Goal: Task Accomplishment & Management: Manage account settings

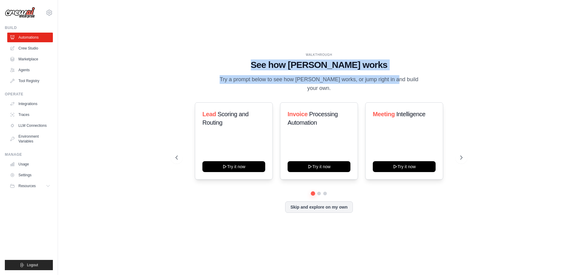
click at [421, 85] on div "WALKTHROUGH See how [PERSON_NAME] works Try a prompt below to see how [PERSON_N…" at bounding box center [319, 73] width 287 height 40
click at [393, 80] on p "Try a prompt below to see how [PERSON_NAME] works, or jump right in and build y…" at bounding box center [318, 84] width 203 height 18
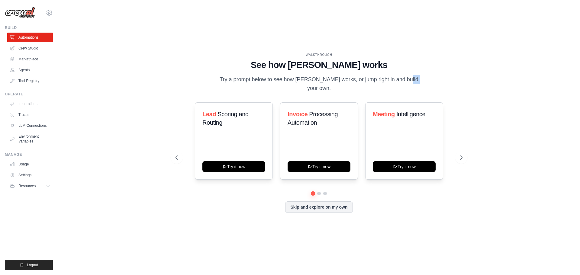
click at [393, 80] on p "Try a prompt below to see how [PERSON_NAME] works, or jump right in and build y…" at bounding box center [318, 84] width 203 height 18
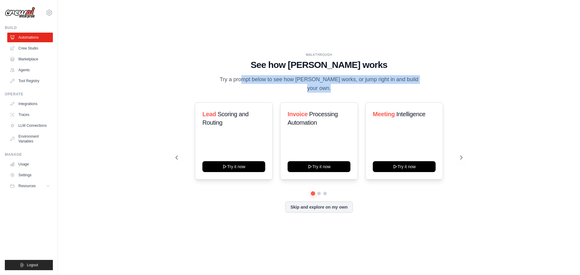
click at [393, 80] on p "Try a prompt below to see how [PERSON_NAME] works, or jump right in and build y…" at bounding box center [318, 84] width 203 height 18
click at [358, 84] on p "Try a prompt below to see how [PERSON_NAME] works, or jump right in and build y…" at bounding box center [318, 84] width 203 height 18
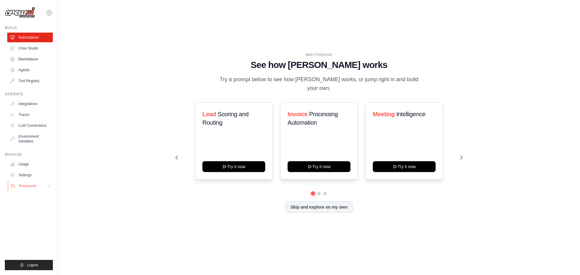
click at [45, 188] on button "Resources" at bounding box center [31, 186] width 46 height 10
click at [45, 187] on button "Resources" at bounding box center [31, 186] width 46 height 10
drag, startPoint x: 246, startPoint y: 42, endPoint x: 423, endPoint y: 91, distance: 183.5
click at [423, 91] on div "WALKTHROUGH See how CrewAI works Try a prompt below to see how CrewAI works, or…" at bounding box center [319, 137] width 503 height 263
click at [250, 48] on div "WALKTHROUGH See how CrewAI works Try a prompt below to see how CrewAI works, or…" at bounding box center [319, 137] width 503 height 263
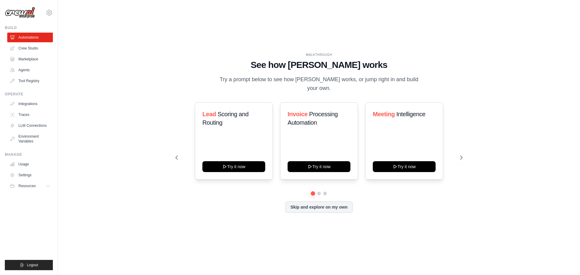
click at [297, 67] on h1 "See how [PERSON_NAME] works" at bounding box center [319, 65] width 287 height 11
click at [297, 66] on h1 "See how [PERSON_NAME] works" at bounding box center [319, 65] width 287 height 11
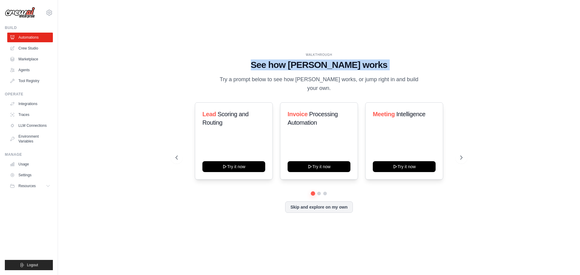
click at [297, 66] on h1 "See how [PERSON_NAME] works" at bounding box center [319, 65] width 287 height 11
click at [293, 70] on div at bounding box center [293, 70] width 0 height 0
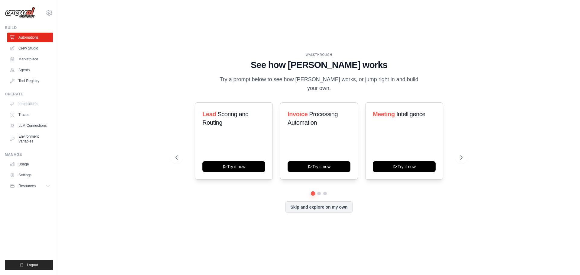
click at [250, 82] on p "Try a prompt below to see how [PERSON_NAME] works, or jump right in and build y…" at bounding box center [318, 84] width 203 height 18
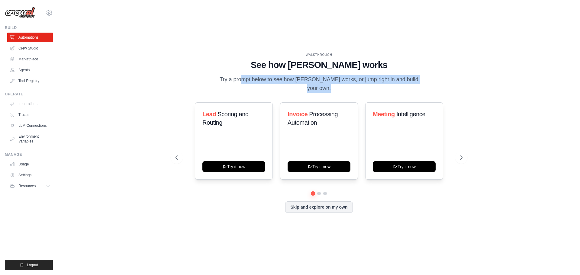
click at [250, 82] on p "Try a prompt below to see how [PERSON_NAME] works, or jump right in and build y…" at bounding box center [318, 84] width 203 height 18
click at [246, 68] on div at bounding box center [246, 68] width 0 height 0
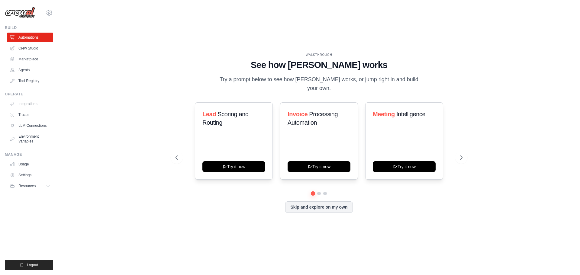
drag, startPoint x: 267, startPoint y: 218, endPoint x: 344, endPoint y: 219, distance: 77.6
click at [121, 275] on div at bounding box center [60, 275] width 121 height 0
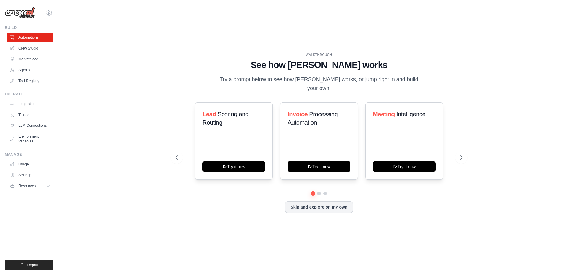
click at [148, 189] on div "WALKTHROUGH See how CrewAI works Try a prompt below to see how CrewAI works, or…" at bounding box center [319, 137] width 503 height 263
click at [321, 164] on button "Try it now" at bounding box center [319, 166] width 63 height 11
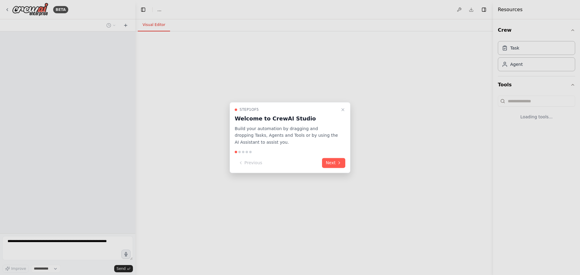
select select "****"
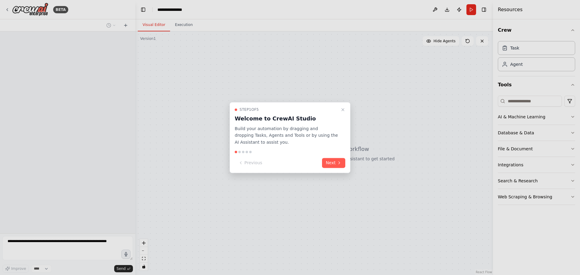
click at [269, 120] on h3 "Welcome to CrewAI Studio" at bounding box center [286, 118] width 103 height 8
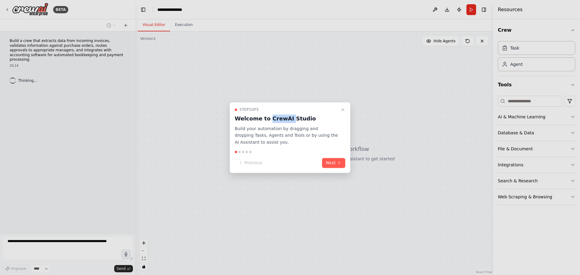
click at [269, 120] on h3 "Welcome to CrewAI Studio" at bounding box center [286, 118] width 103 height 8
click at [339, 162] on icon at bounding box center [339, 163] width 1 height 2
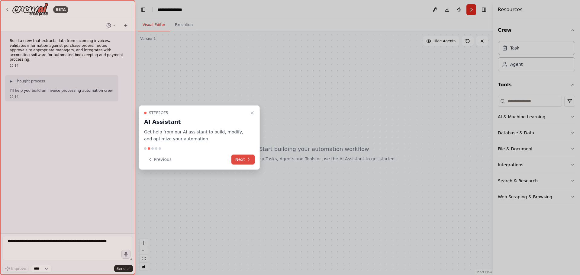
click at [245, 161] on button "Next" at bounding box center [242, 160] width 23 height 10
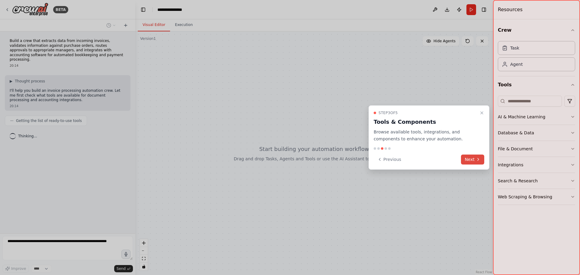
click at [475, 161] on button "Next" at bounding box center [472, 160] width 23 height 10
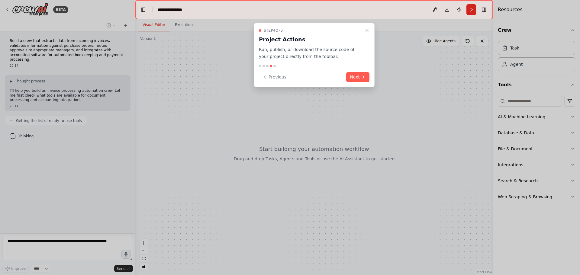
click at [342, 72] on div "Previous Next" at bounding box center [314, 77] width 111 height 10
click at [360, 80] on button "Next" at bounding box center [357, 77] width 23 height 10
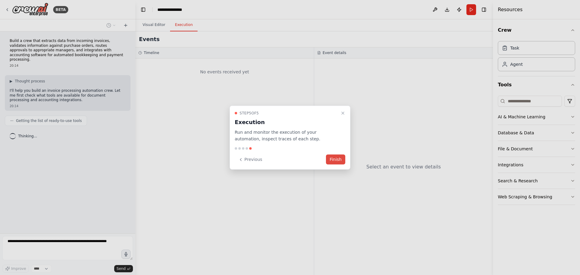
click at [339, 157] on button "Finish" at bounding box center [335, 160] width 19 height 10
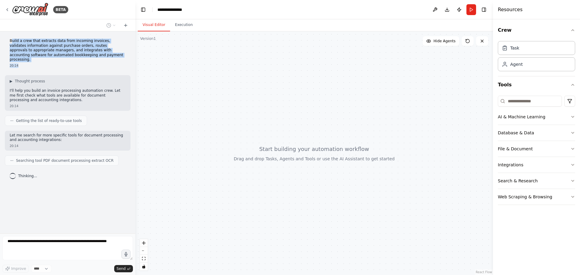
drag, startPoint x: 11, startPoint y: 42, endPoint x: 66, endPoint y: 57, distance: 56.6
click at [73, 61] on div "Build a crew that extracts data from incoming invoices, validates information a…" at bounding box center [68, 53] width 126 height 34
click at [63, 56] on p "Build a crew that extracts data from incoming invoices, validates information a…" at bounding box center [68, 51] width 116 height 24
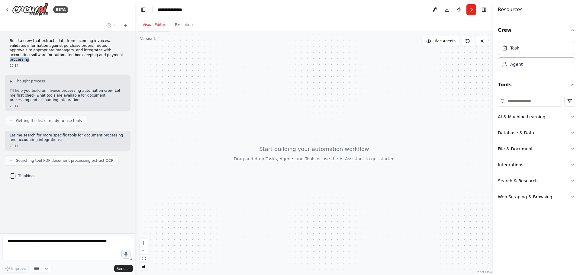
click at [63, 56] on p "Build a crew that extracts data from incoming invoices, validates information a…" at bounding box center [68, 51] width 116 height 24
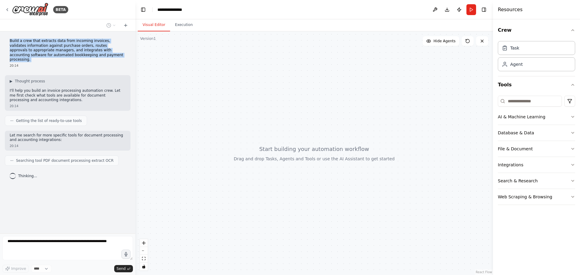
click at [63, 56] on p "Build a crew that extracts data from incoming invoices, validates information a…" at bounding box center [68, 51] width 116 height 24
click at [75, 51] on p "Build a crew that extracts data from incoming invoices, validates information a…" at bounding box center [68, 51] width 116 height 24
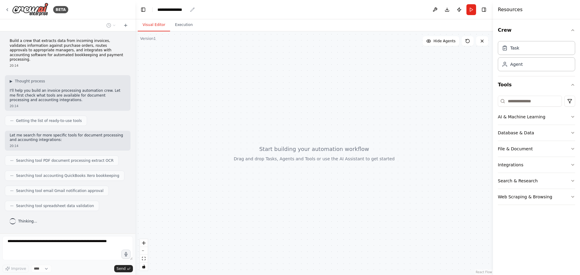
click at [178, 9] on div "**********" at bounding box center [172, 10] width 30 height 6
click at [189, 10] on div "**********" at bounding box center [179, 10] width 45 height 6
click at [184, 10] on div "**********" at bounding box center [179, 10] width 45 height 6
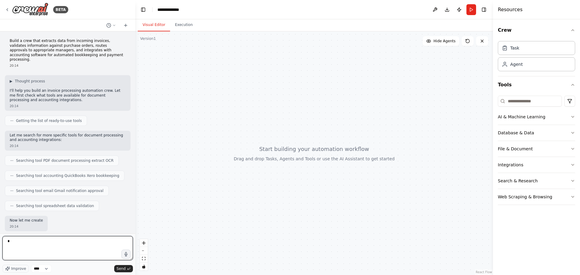
type textarea "*"
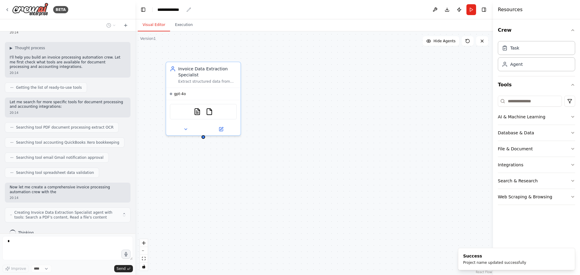
scroll to position [38, 0]
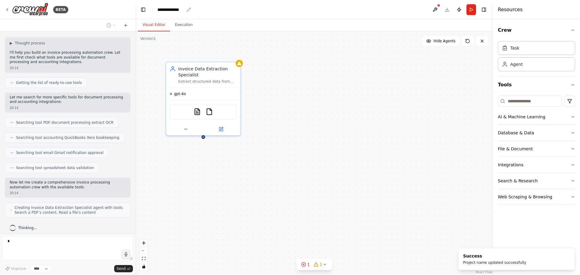
click at [189, 9] on icon "breadcrumb" at bounding box center [189, 10] width 4 height 4
click at [183, 10] on div "**********" at bounding box center [170, 10] width 27 height 6
drag, startPoint x: 193, startPoint y: 72, endPoint x: 200, endPoint y: 70, distance: 7.4
click at [200, 70] on div "Invoice Data Extraction Specialist" at bounding box center [213, 71] width 59 height 12
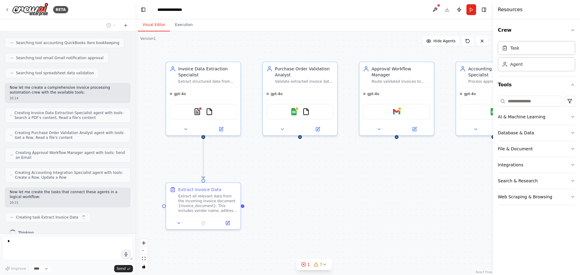
scroll to position [138, 0]
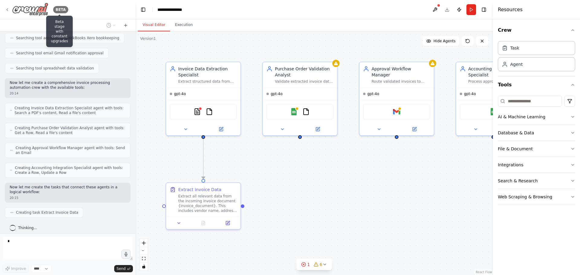
click at [62, 10] on div "BETA" at bounding box center [60, 9] width 15 height 7
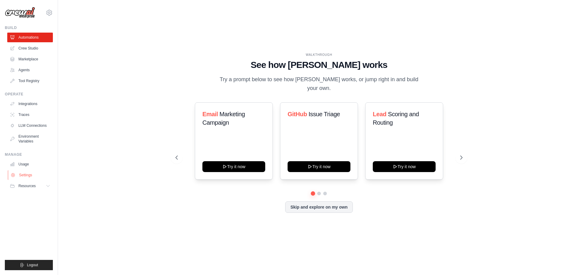
click at [28, 176] on link "Settings" at bounding box center [31, 175] width 46 height 10
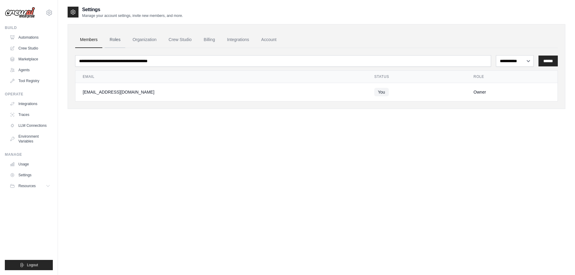
click at [121, 32] on link "Roles" at bounding box center [115, 40] width 21 height 16
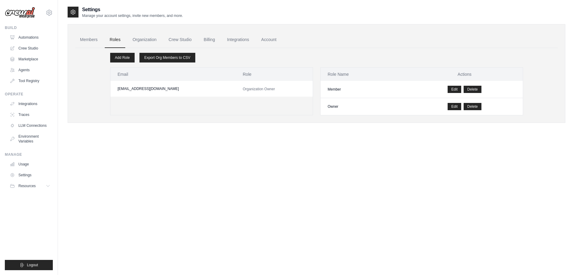
click at [143, 41] on link "Organization" at bounding box center [145, 40] width 34 height 16
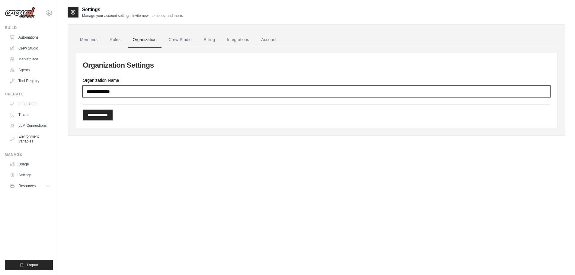
click at [133, 90] on input "**********" at bounding box center [317, 91] width 468 height 11
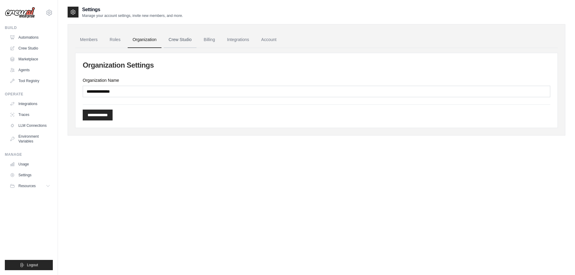
click at [197, 38] on link "Crew Studio" at bounding box center [180, 40] width 33 height 16
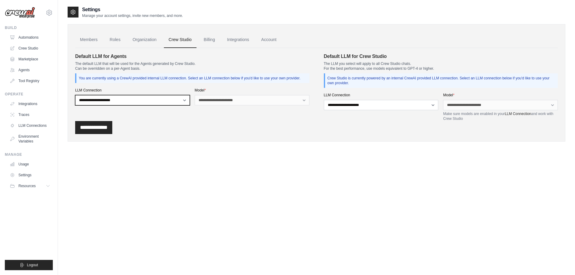
click at [133, 105] on select "**********" at bounding box center [132, 100] width 115 height 10
drag, startPoint x: 133, startPoint y: 108, endPoint x: 158, endPoint y: 108, distance: 24.8
click at [133, 105] on select "**********" at bounding box center [132, 100] width 115 height 10
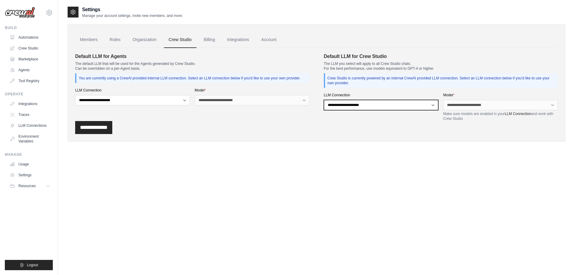
click at [346, 106] on select "**********" at bounding box center [381, 105] width 115 height 10
click at [365, 106] on select "**********" at bounding box center [381, 105] width 115 height 10
click at [28, 36] on link "Automations" at bounding box center [31, 38] width 46 height 10
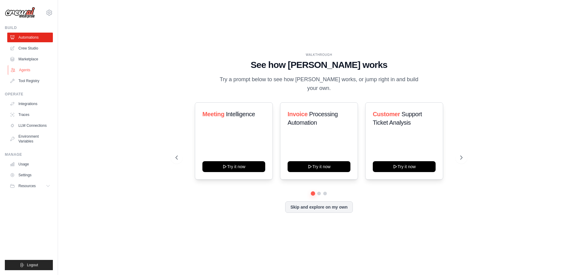
click at [27, 72] on link "Agents" at bounding box center [31, 70] width 46 height 10
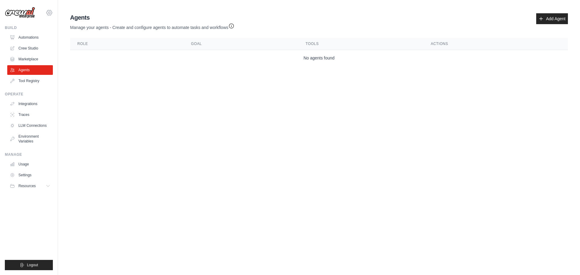
click at [52, 13] on icon at bounding box center [49, 12] width 5 height 5
click at [152, 128] on body "[EMAIL_ADDRESS][DOMAIN_NAME] Settings Build Automations Crew Studio" at bounding box center [290, 137] width 580 height 275
click at [36, 39] on link "Automations" at bounding box center [31, 38] width 46 height 10
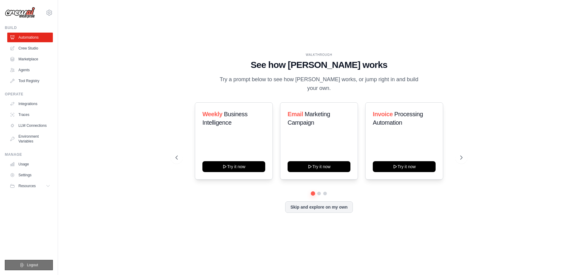
click at [31, 261] on button "Logout" at bounding box center [29, 265] width 48 height 10
